Goal: Task Accomplishment & Management: Complete application form

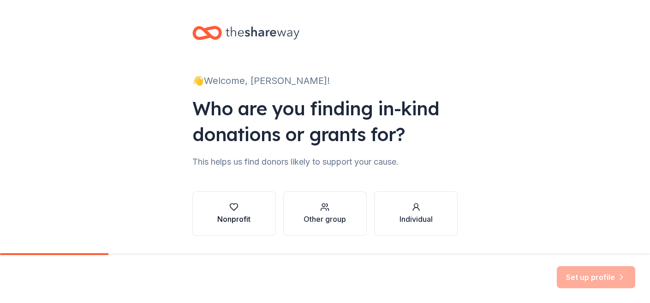
click at [228, 216] on div "Nonprofit" at bounding box center [233, 219] width 33 height 11
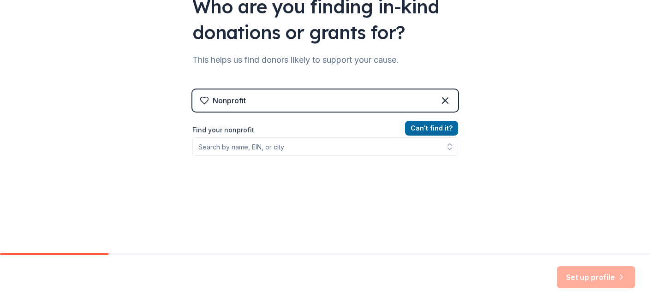
scroll to position [110, 0]
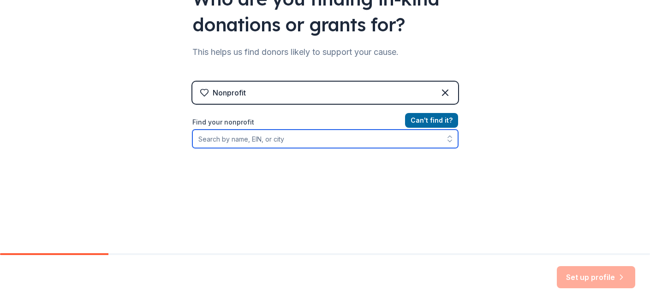
click at [368, 139] on input "Find your nonprofit" at bounding box center [325, 139] width 266 height 18
type input "Mission228 Inc"
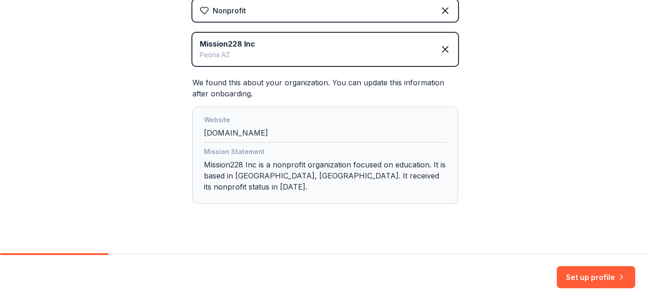
scroll to position [194, 0]
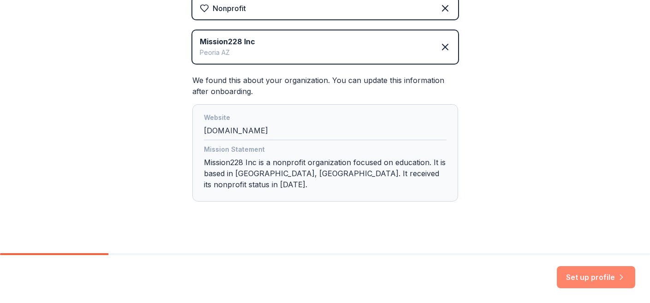
click at [586, 280] on button "Set up profile" at bounding box center [596, 277] width 78 height 22
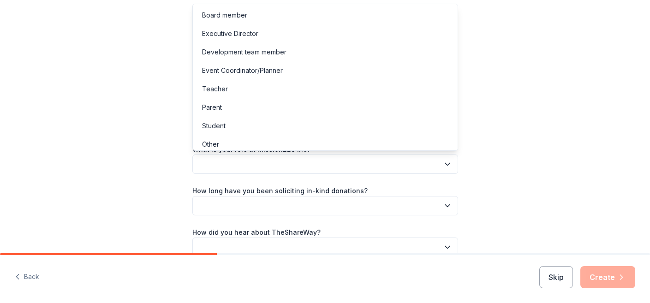
click at [411, 165] on button "button" at bounding box center [325, 163] width 266 height 19
click at [398, 20] on div "Board member" at bounding box center [325, 15] width 261 height 18
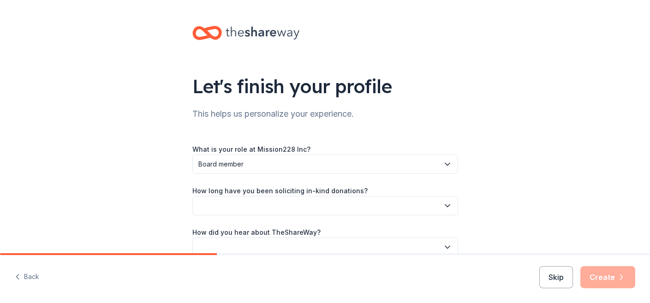
click at [343, 205] on button "button" at bounding box center [325, 205] width 266 height 19
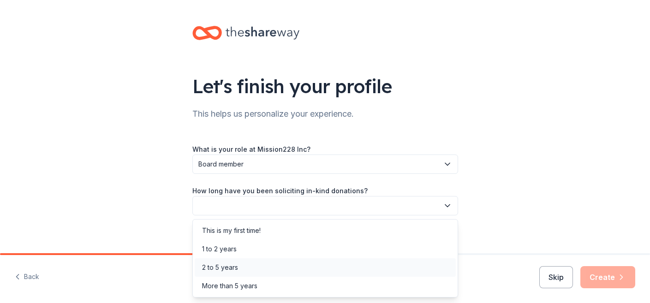
click at [331, 269] on div "2 to 5 years" at bounding box center [325, 267] width 261 height 18
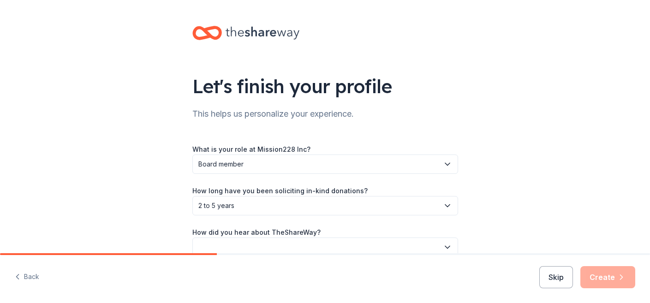
scroll to position [48, 0]
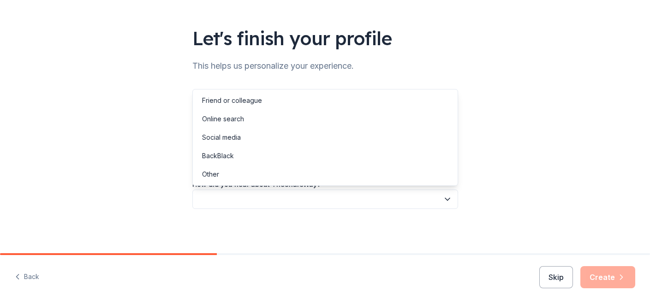
click at [384, 198] on button "button" at bounding box center [325, 199] width 266 height 19
click at [378, 172] on div "Other" at bounding box center [325, 174] width 261 height 18
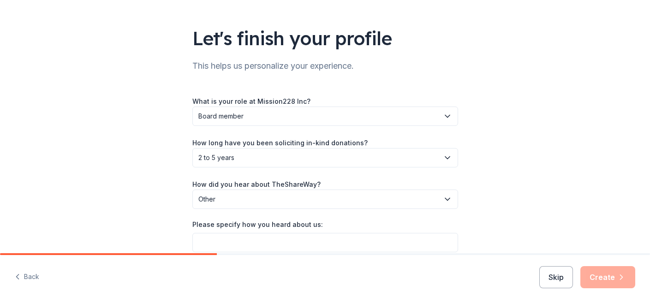
scroll to position [91, 0]
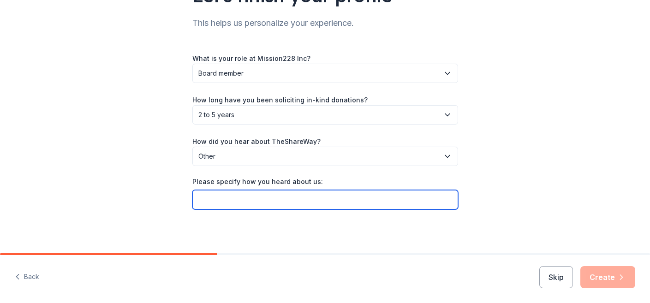
click at [404, 202] on input "Please specify how you heard about us:" at bounding box center [325, 199] width 266 height 19
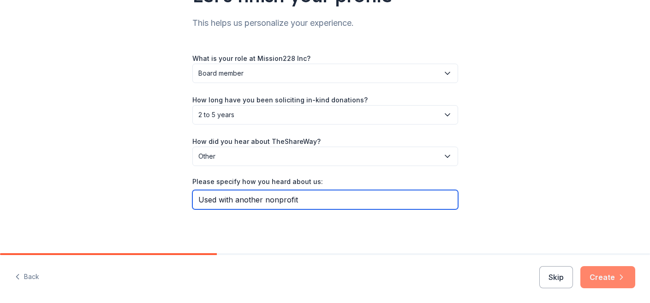
type input "Used with another nonprofit"
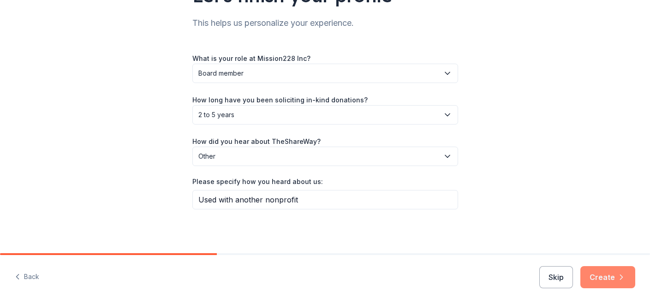
click at [600, 279] on button "Create" at bounding box center [607, 277] width 55 height 22
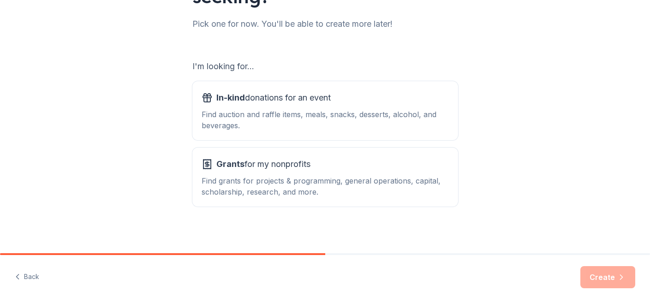
scroll to position [119, 0]
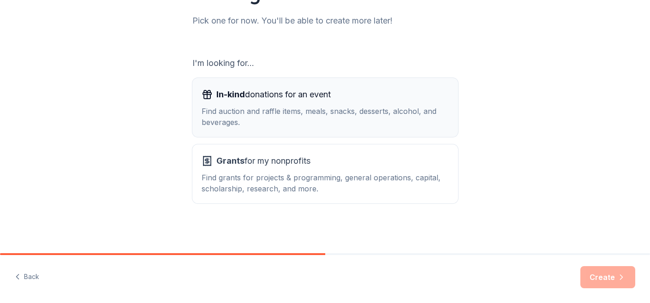
click at [391, 104] on div "In-kind donations for an event Find auction and raffle items, meals, snacks, de…" at bounding box center [325, 107] width 247 height 41
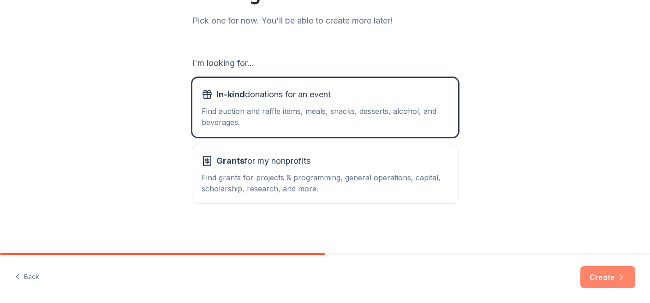
click at [618, 274] on icon "button" at bounding box center [621, 277] width 9 height 9
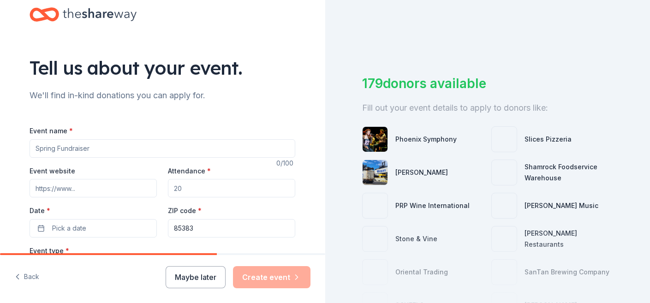
scroll to position [23, 0]
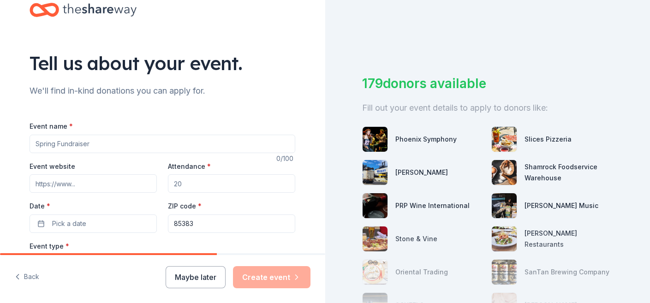
click at [210, 144] on input "Event name *" at bounding box center [163, 144] width 266 height 18
paste input "Night Glow Golf Tournament"
type input "Night Glow Golf Tournament"
click at [93, 183] on input "Event website" at bounding box center [93, 183] width 127 height 18
type input "[DOMAIN_NAME]"
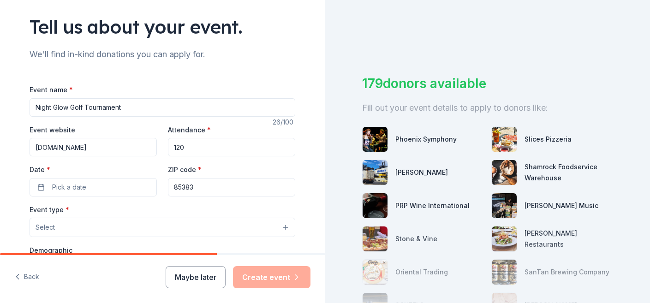
scroll to position [66, 0]
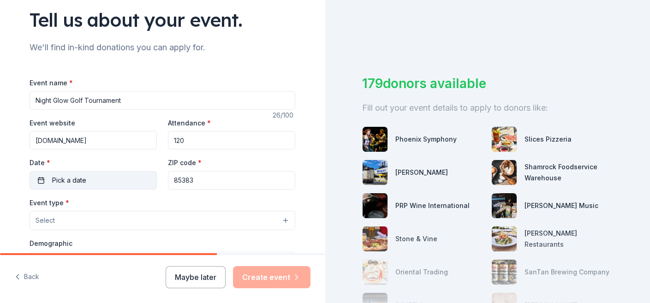
type input "120"
click at [64, 185] on span "Pick a date" at bounding box center [69, 180] width 34 height 11
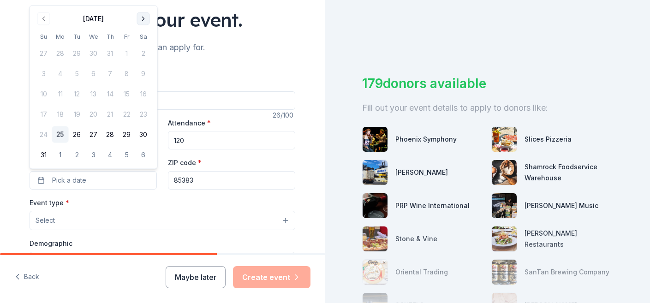
click at [144, 16] on button "Go to next month" at bounding box center [143, 18] width 13 height 13
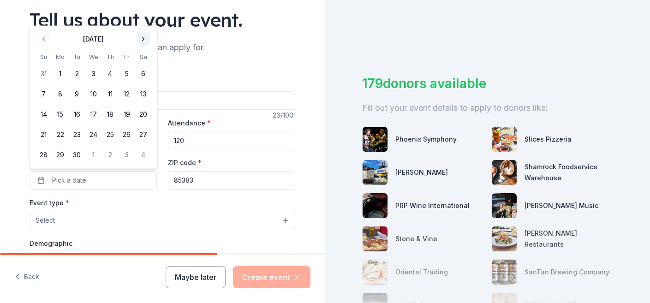
click at [139, 42] on button "Go to next month" at bounding box center [143, 39] width 13 height 13
click at [143, 39] on button "Go to next month" at bounding box center [143, 39] width 13 height 13
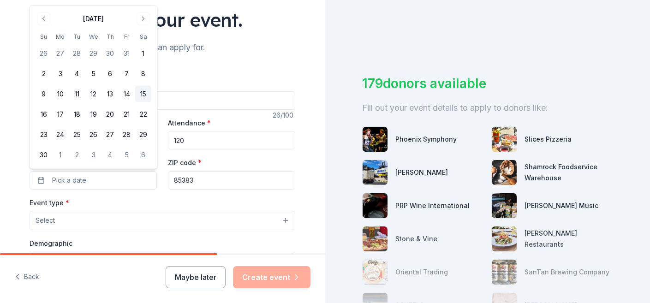
click at [144, 95] on button "15" at bounding box center [143, 94] width 17 height 17
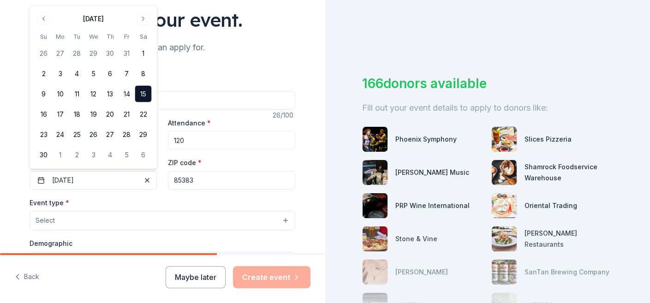
click at [197, 179] on input "85383" at bounding box center [231, 180] width 127 height 18
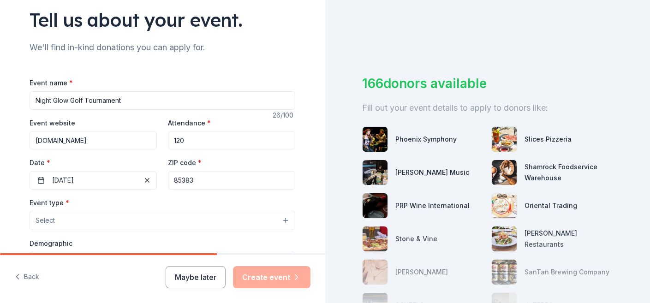
click at [136, 216] on button "Select" at bounding box center [163, 220] width 266 height 19
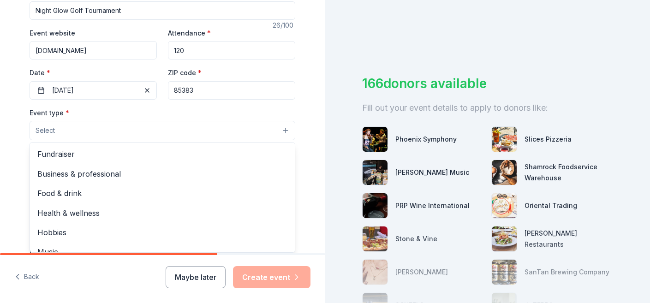
scroll to position [158, 0]
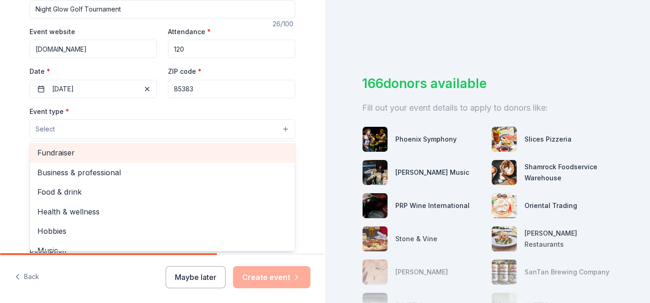
click at [130, 156] on span "Fundraiser" at bounding box center [162, 153] width 250 height 12
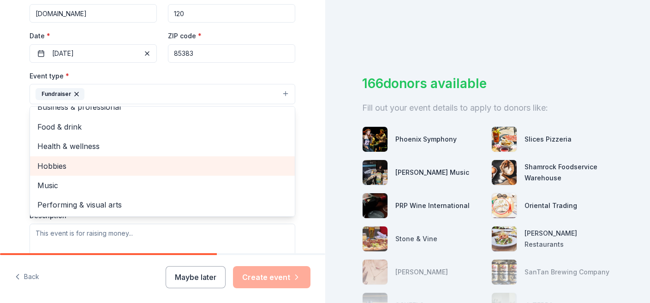
scroll to position [196, 0]
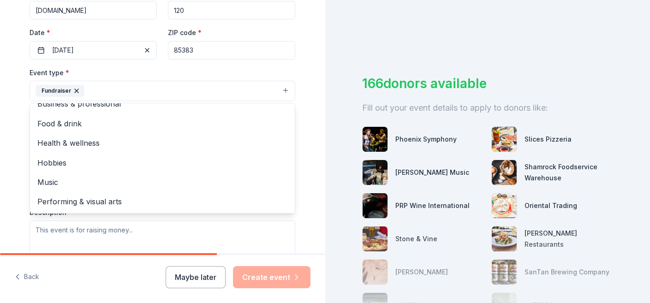
click at [20, 147] on div "Tell us about your event. We'll find in-kind donations you can apply for. Event…" at bounding box center [162, 111] width 295 height 615
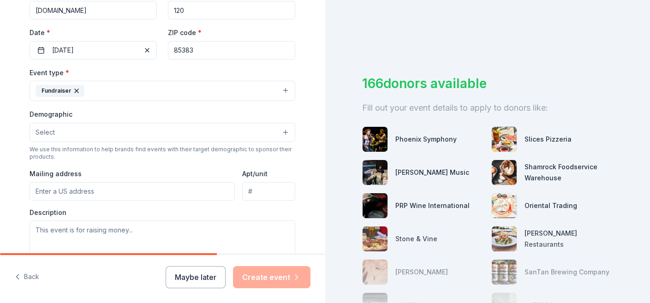
click at [74, 136] on button "Select" at bounding box center [163, 132] width 266 height 19
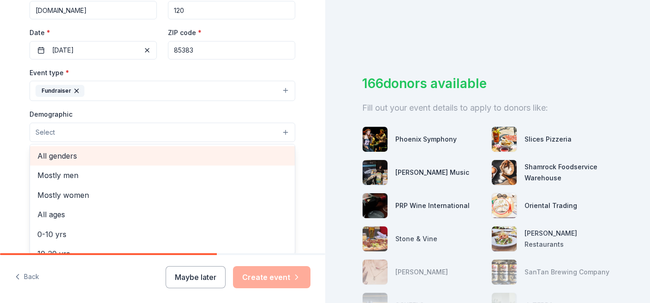
click at [74, 158] on span "All genders" at bounding box center [162, 156] width 250 height 12
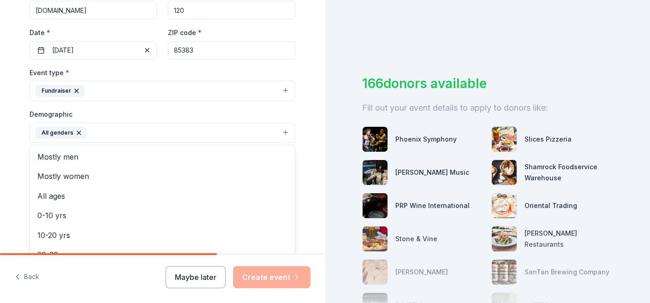
click at [6, 172] on div "Tell us about your event. We'll find in-kind donations you can apply for. Event…" at bounding box center [162, 112] width 325 height 616
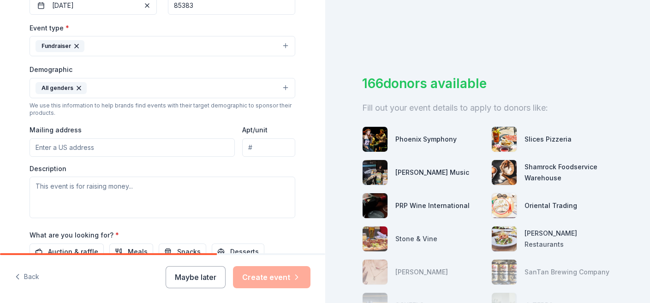
scroll to position [245, 0]
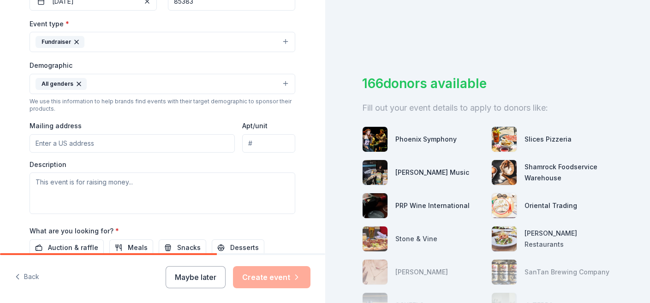
click at [65, 147] on input "Mailing address" at bounding box center [132, 143] width 205 height 18
type input "[STREET_ADDRESS]"
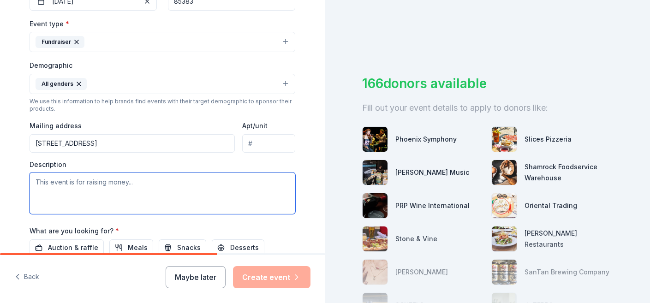
click at [89, 183] on textarea at bounding box center [163, 193] width 266 height 42
paste textarea "Mission 228 will host its signature fundraising event on [DATE] — the Night Glo…"
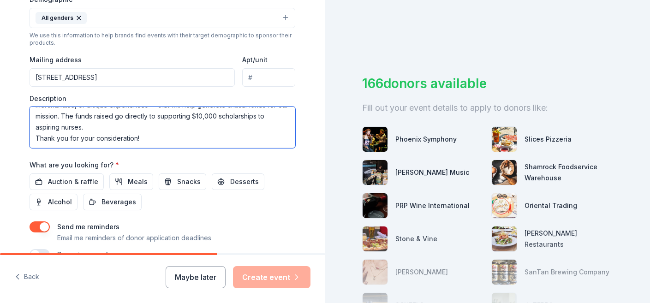
scroll to position [348, 0]
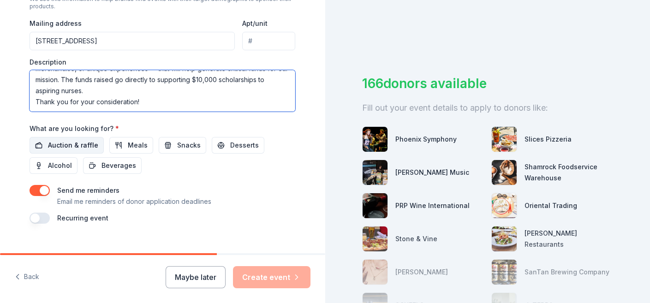
type textarea "Mission 228 will host its signature fundraising event on [DATE] — the Night Glo…"
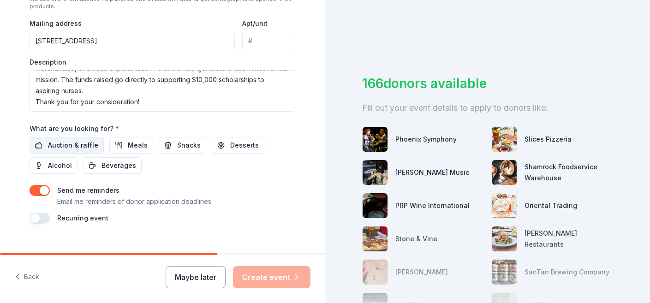
click at [91, 144] on span "Auction & raffle" at bounding box center [73, 145] width 50 height 11
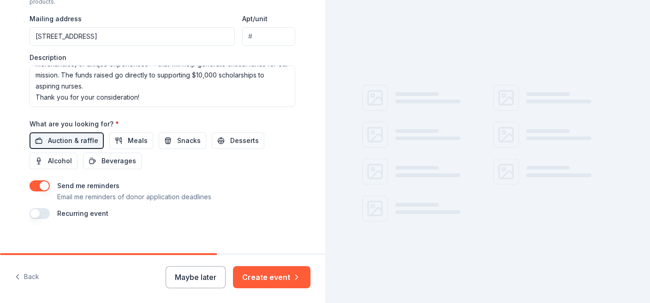
scroll to position [362, 0]
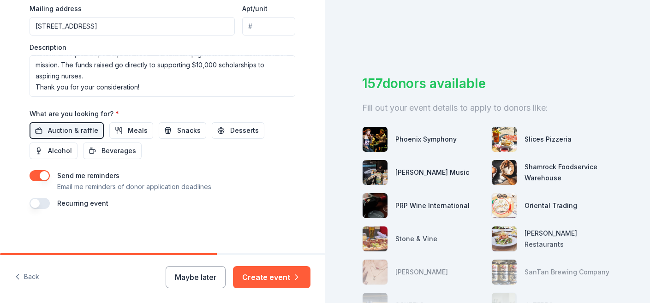
click at [45, 175] on button "button" at bounding box center [40, 175] width 20 height 11
click at [267, 277] on button "Create event" at bounding box center [271, 277] width 77 height 22
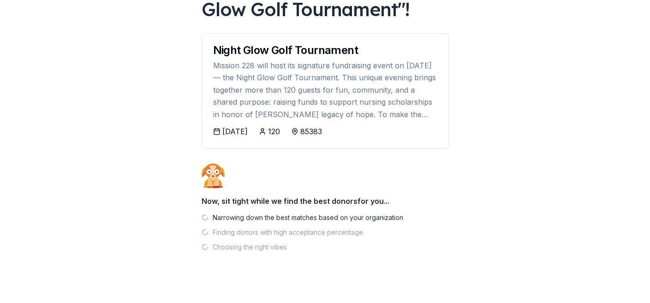
scroll to position [99, 0]
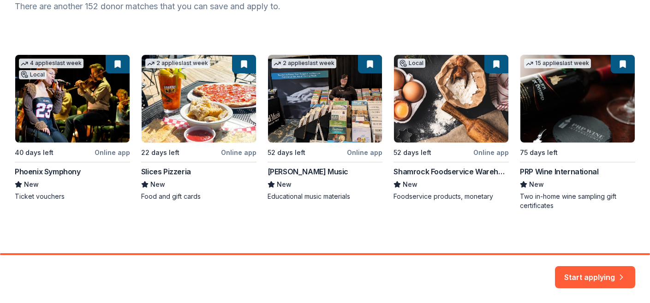
scroll to position [135, 0]
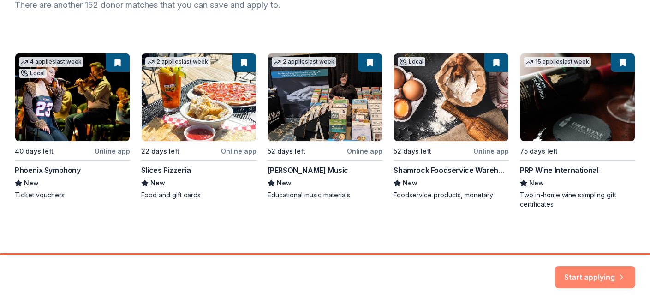
click at [579, 273] on button "Start applying" at bounding box center [595, 272] width 80 height 22
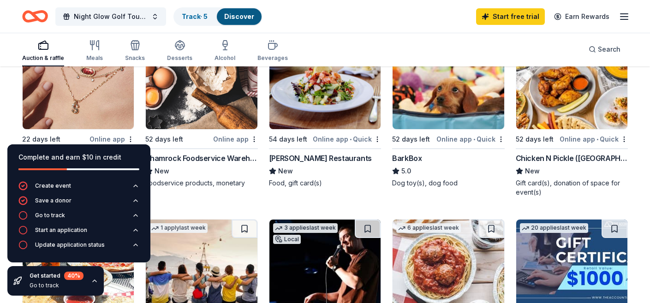
scroll to position [306, 0]
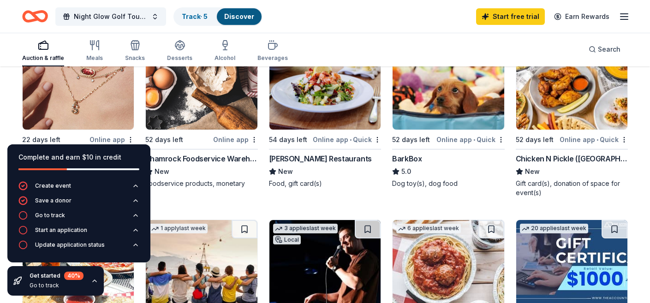
click at [576, 101] on img at bounding box center [571, 86] width 111 height 88
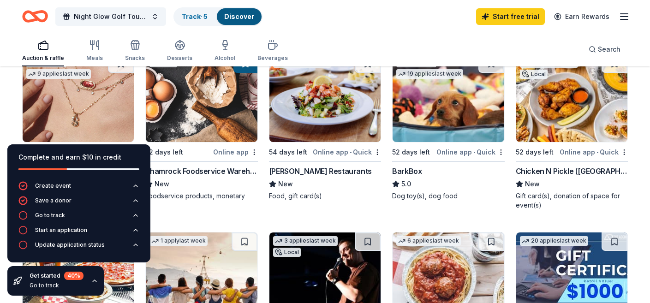
click at [93, 281] on icon "button" at bounding box center [95, 281] width 4 height 2
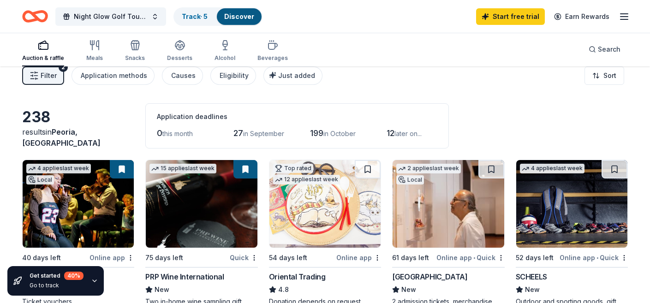
scroll to position [0, 0]
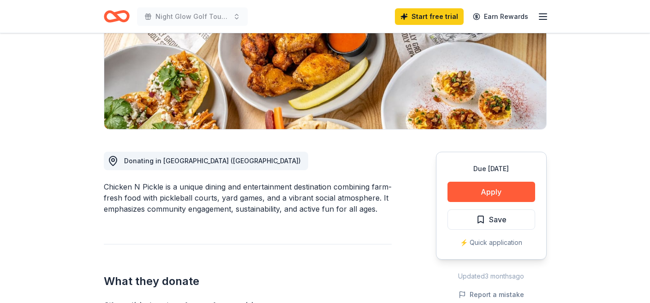
scroll to position [161, 0]
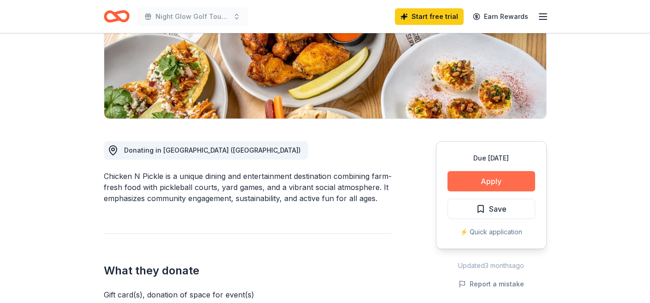
click at [511, 181] on button "Apply" at bounding box center [491, 181] width 88 height 20
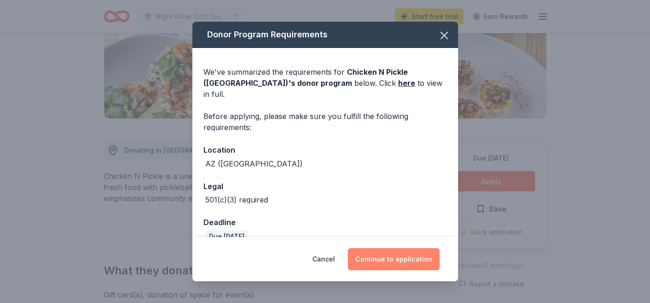
click at [385, 259] on button "Continue to application" at bounding box center [394, 259] width 92 height 22
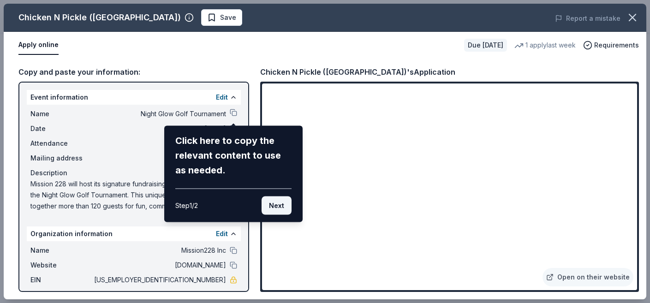
click at [275, 205] on button "Next" at bounding box center [276, 205] width 30 height 18
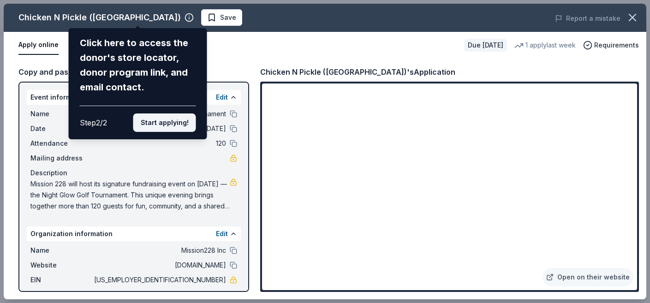
click at [178, 130] on button "Start applying!" at bounding box center [164, 122] width 63 height 18
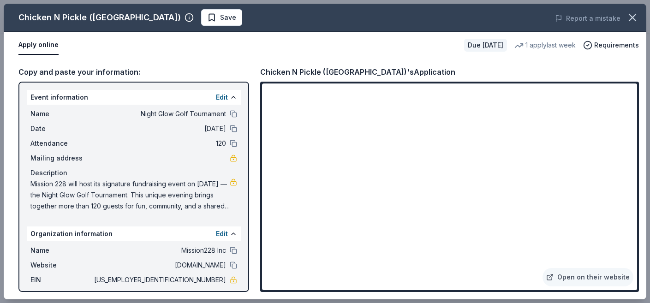
click at [314, 267] on div "Chicken N Pickle (Glendale) Save Report a mistake Apply online Due in 52 days 1…" at bounding box center [325, 152] width 642 height 296
click at [580, 277] on link "Open on their website" at bounding box center [587, 277] width 91 height 18
